Goal: Task Accomplishment & Management: Manage account settings

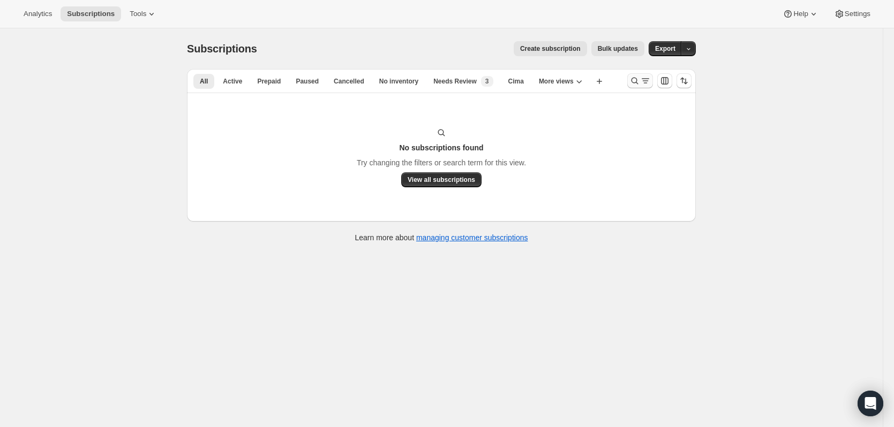
click at [638, 81] on icon "Search and filter results" at bounding box center [634, 80] width 11 height 11
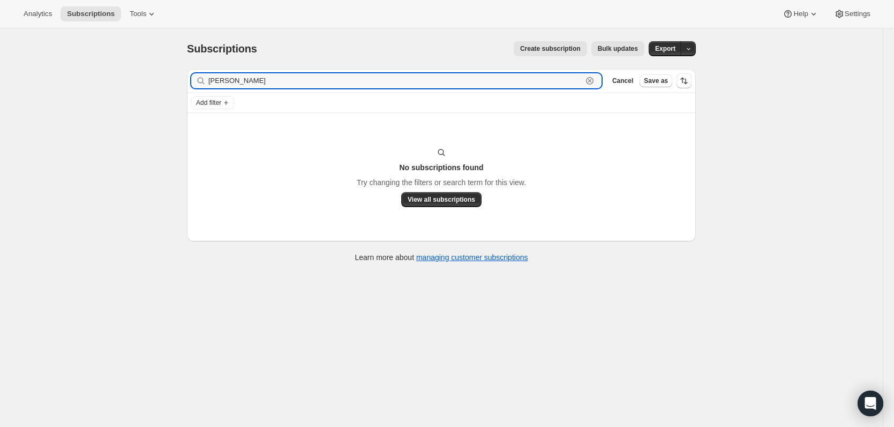
click at [595, 85] on icon "button" at bounding box center [589, 80] width 11 height 11
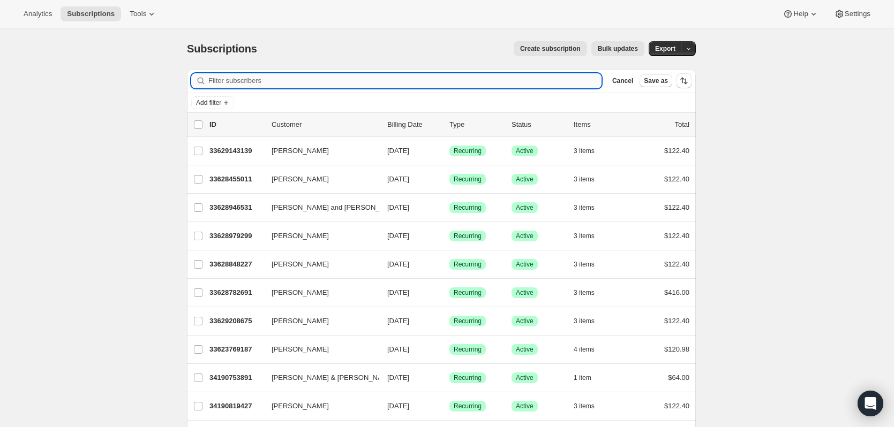
click at [298, 80] on input "Filter subscribers" at bounding box center [404, 80] width 393 height 15
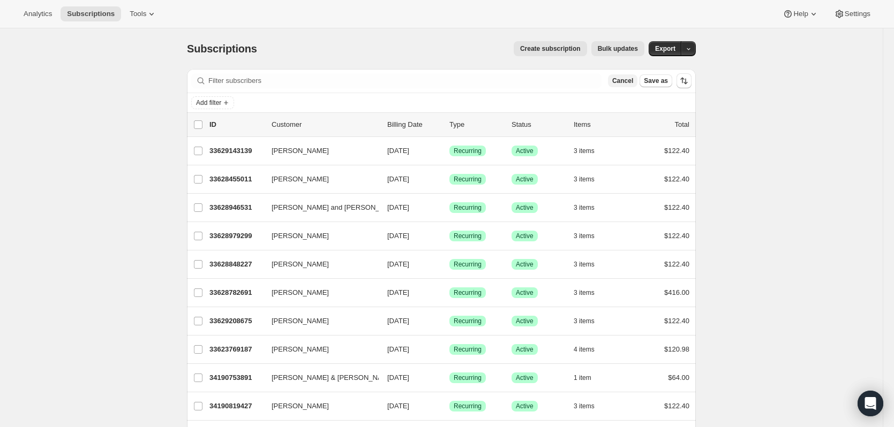
click at [633, 79] on span "Cancel" at bounding box center [622, 81] width 21 height 9
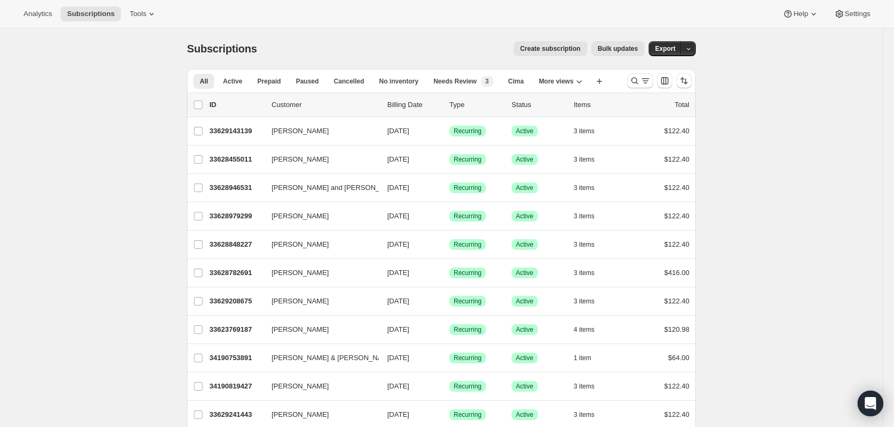
click at [253, 49] on span "Subscriptions" at bounding box center [222, 49] width 70 height 12
click at [260, 45] on div "Subscriptions" at bounding box center [224, 48] width 74 height 15
